Goal: Communication & Community: Answer question/provide support

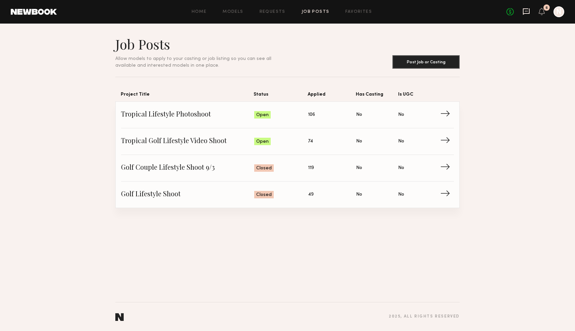
click at [525, 10] on icon at bounding box center [526, 11] width 7 height 7
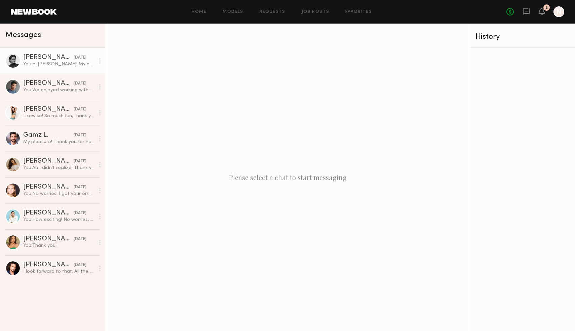
click at [63, 66] on div "You: Hi [PERSON_NAME]! My name is [PERSON_NAME], I am the project coordinator f…" at bounding box center [59, 64] width 72 height 6
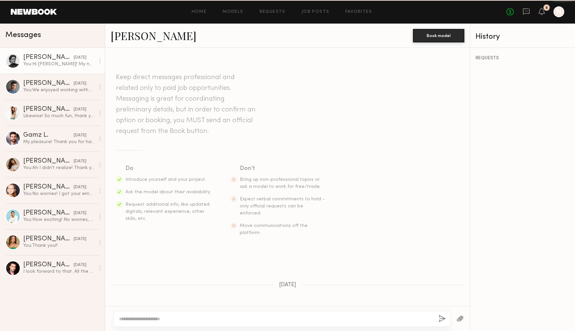
scroll to position [135, 0]
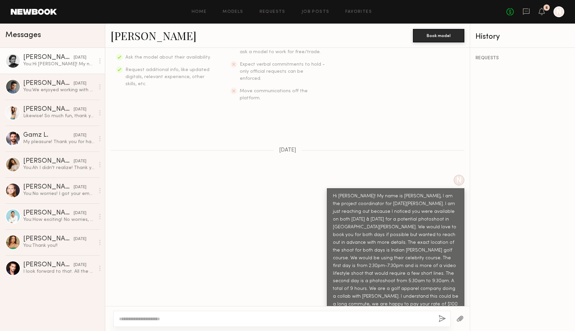
click at [451, 192] on div "Hi [PERSON_NAME]! My name is [PERSON_NAME], I am the project coordinator for [D…" at bounding box center [395, 261] width 125 height 139
click at [436, 229] on div "Hi [PERSON_NAME]! My name is [PERSON_NAME], I am the project coordinator for [D…" at bounding box center [395, 261] width 125 height 139
click at [371, 267] on div "Hi [PERSON_NAME]! My name is [PERSON_NAME], I am the project coordinator for [D…" at bounding box center [395, 261] width 125 height 139
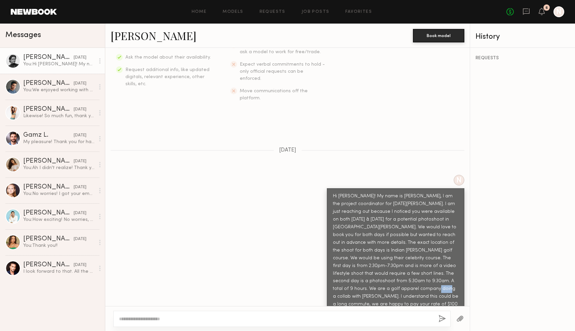
click at [98, 63] on div at bounding box center [100, 60] width 10 height 13
click at [201, 255] on div "N Hi [PERSON_NAME]! My name is [PERSON_NAME], I am the project coordinator for …" at bounding box center [287, 255] width 365 height 161
click at [382, 266] on div "Hi [PERSON_NAME]! My name is [PERSON_NAME], I am the project coordinator for [D…" at bounding box center [395, 261] width 125 height 139
click at [276, 314] on div at bounding box center [281, 318] width 337 height 16
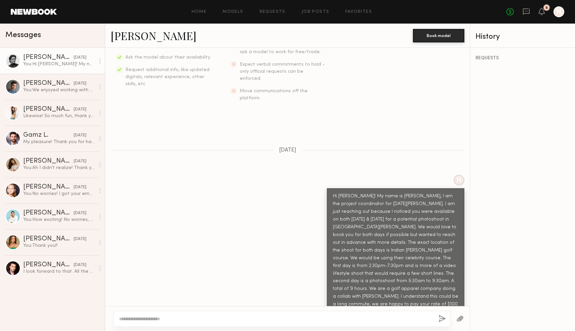
click at [276, 314] on div at bounding box center [281, 318] width 337 height 16
click at [277, 320] on textarea at bounding box center [276, 318] width 314 height 7
type textarea "**********"
drag, startPoint x: 299, startPoint y: 319, endPoint x: 119, endPoint y: 319, distance: 180.6
click at [119, 319] on div "**********" at bounding box center [281, 318] width 337 height 16
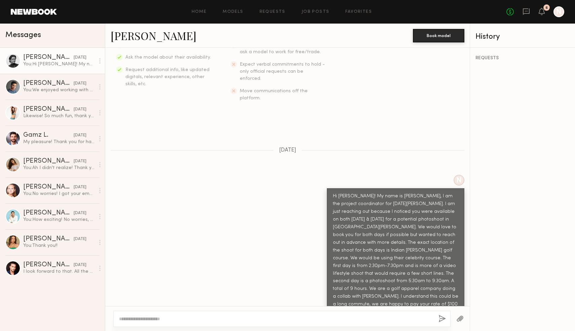
click at [355, 281] on div "Hi [PERSON_NAME]! My name is [PERSON_NAME], I am the project coordinator for [D…" at bounding box center [395, 261] width 125 height 139
